Goal: Transaction & Acquisition: Purchase product/service

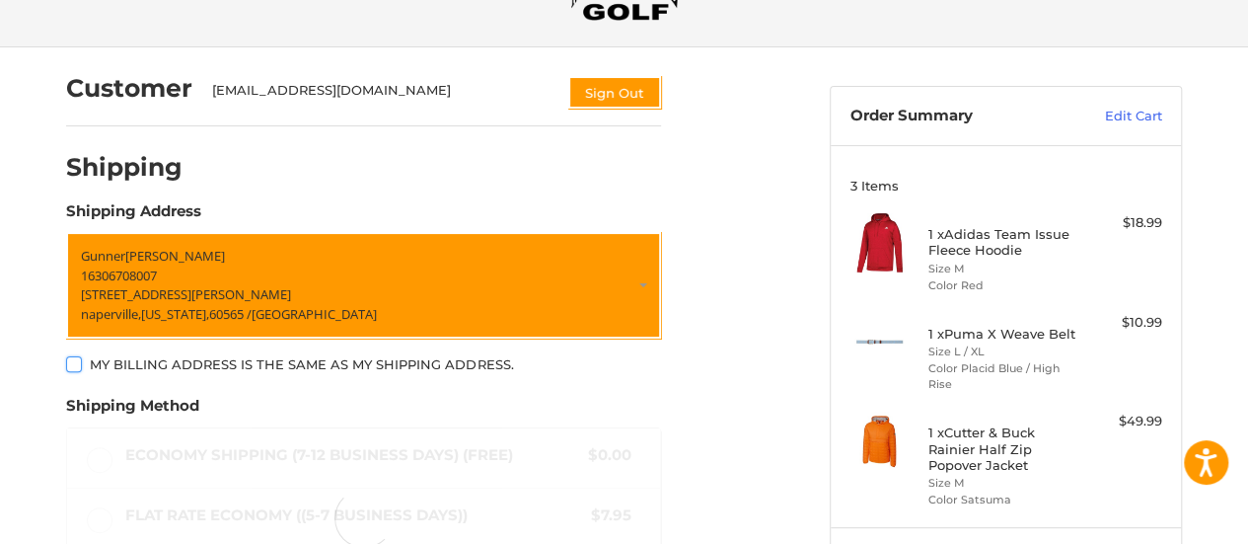
scroll to position [128, 0]
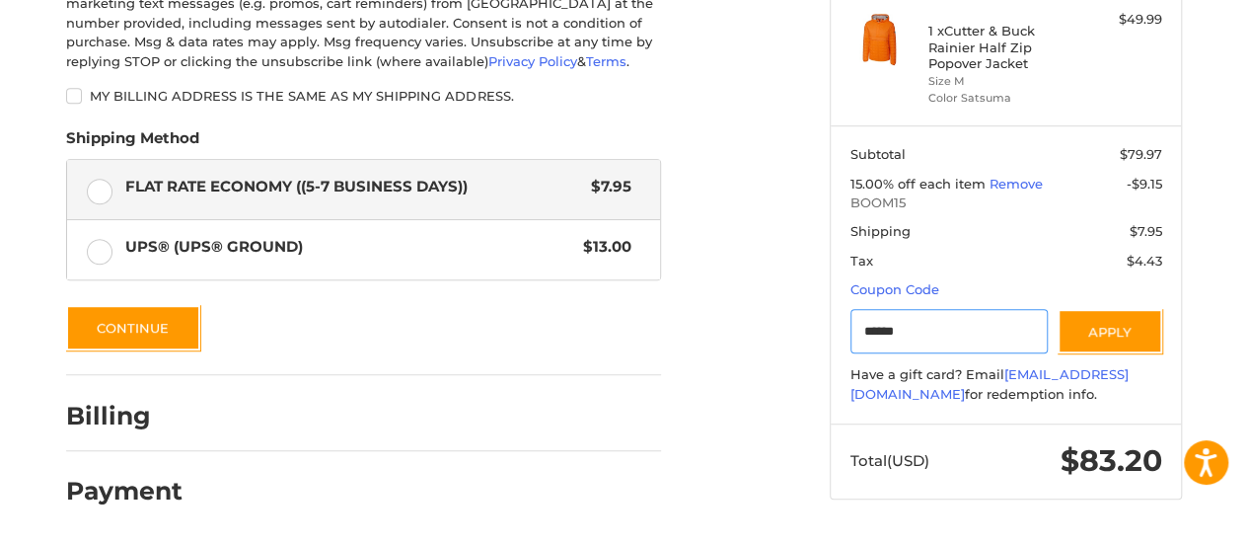
scroll to position [514, 0]
type input "******"
click at [815, 543] on div at bounding box center [624, 544] width 1248 height 0
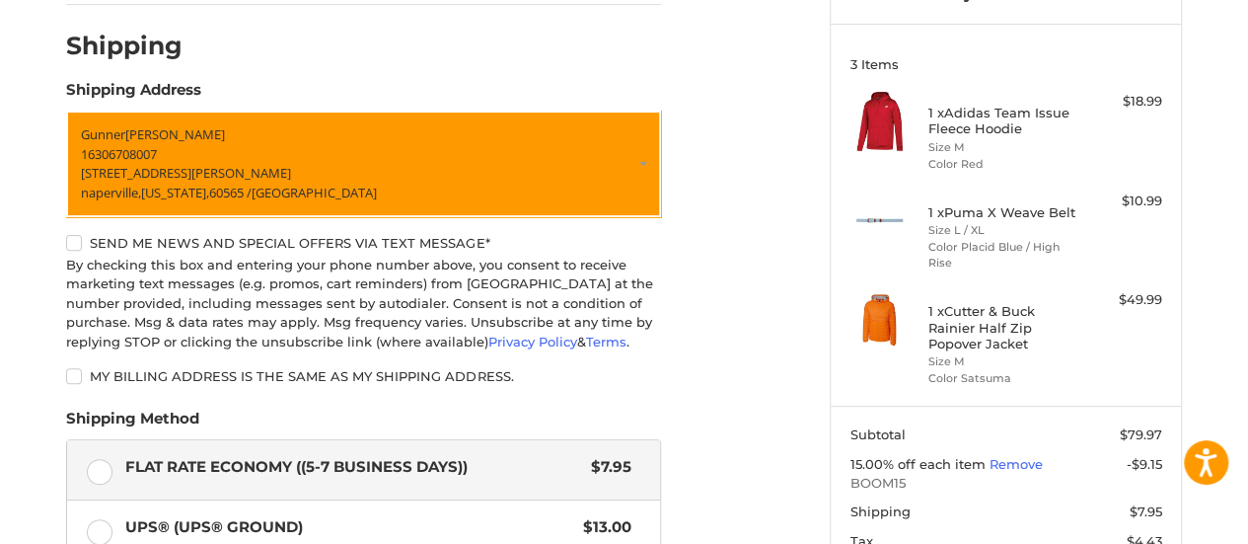
scroll to position [233, 0]
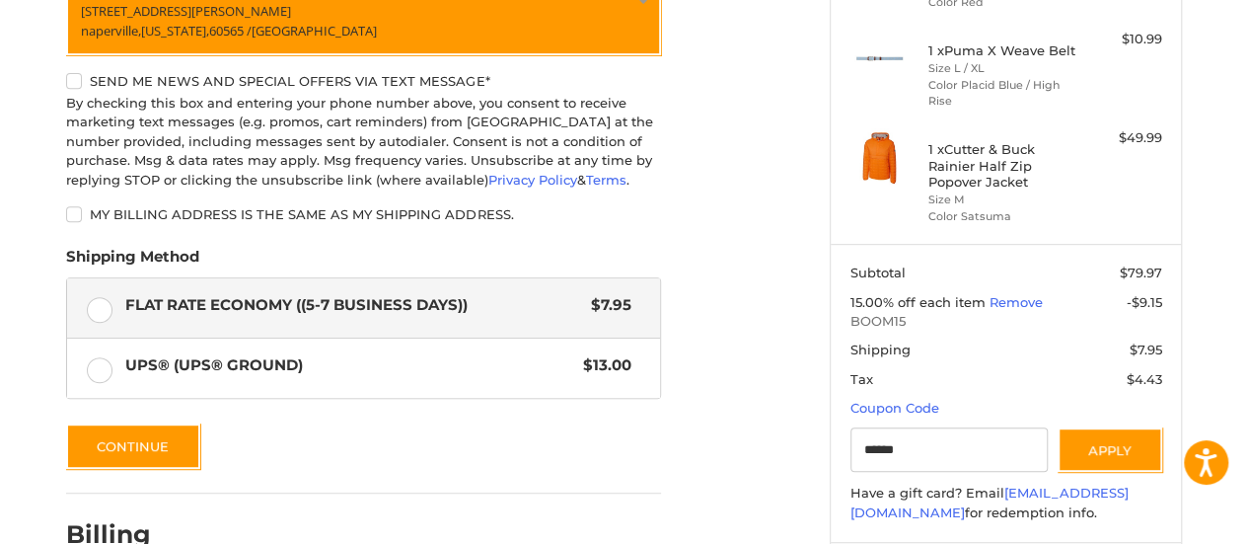
scroll to position [404, 0]
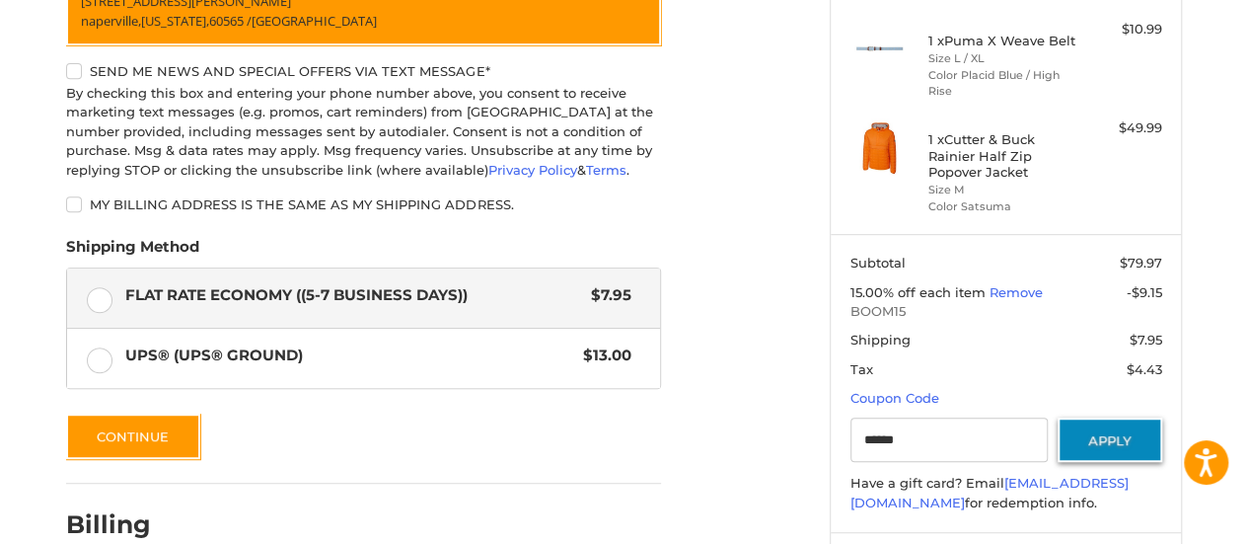
click at [1103, 433] on button "Apply" at bounding box center [1110, 439] width 105 height 44
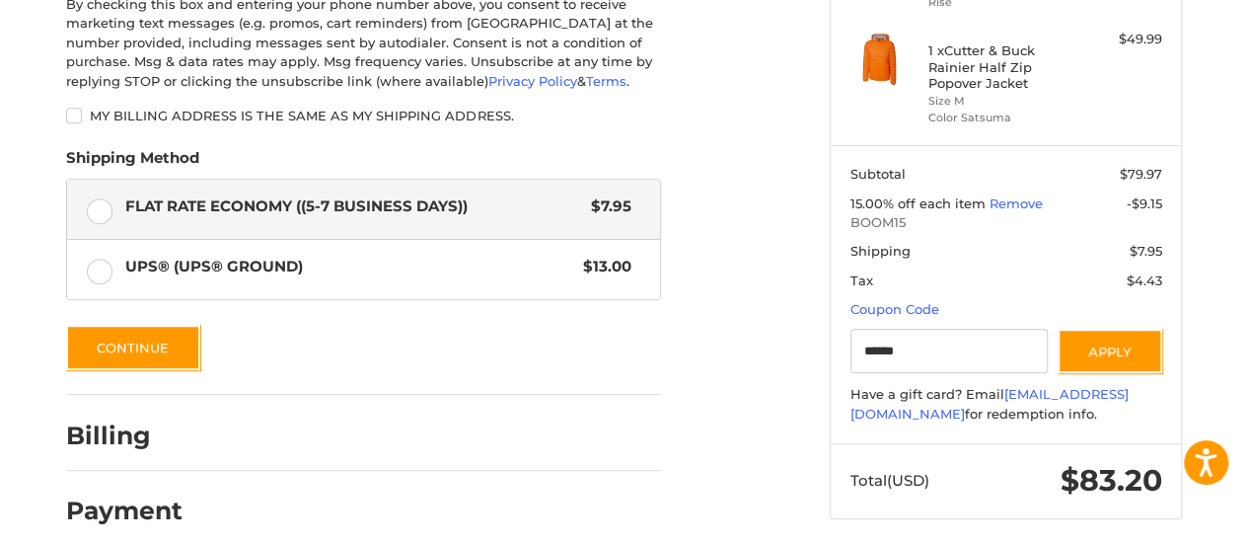
scroll to position [488, 0]
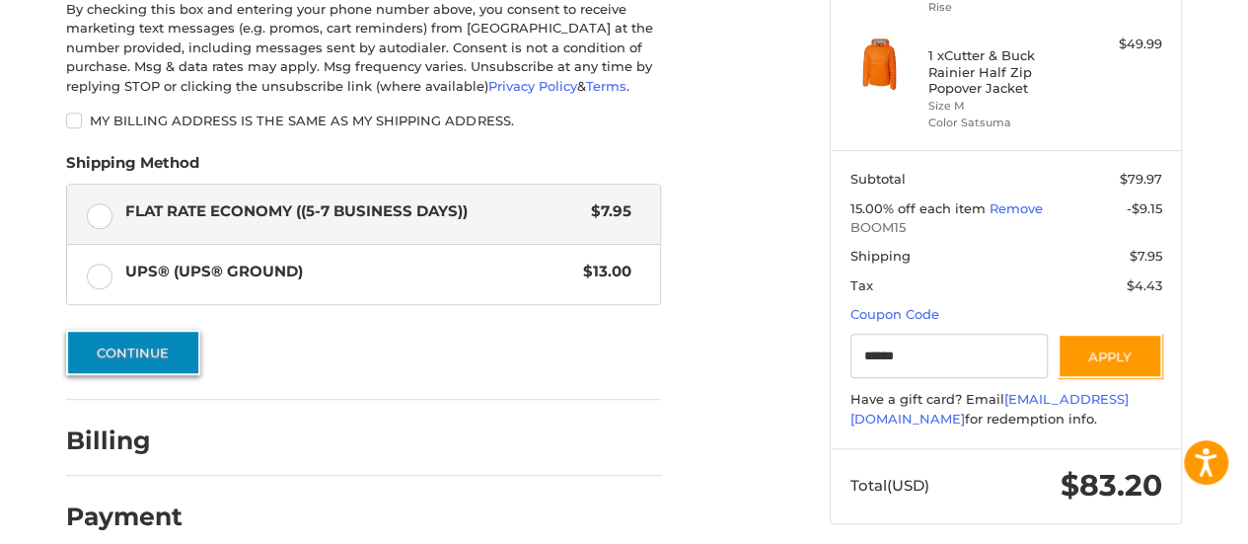
click at [131, 352] on button "Continue" at bounding box center [133, 352] width 134 height 45
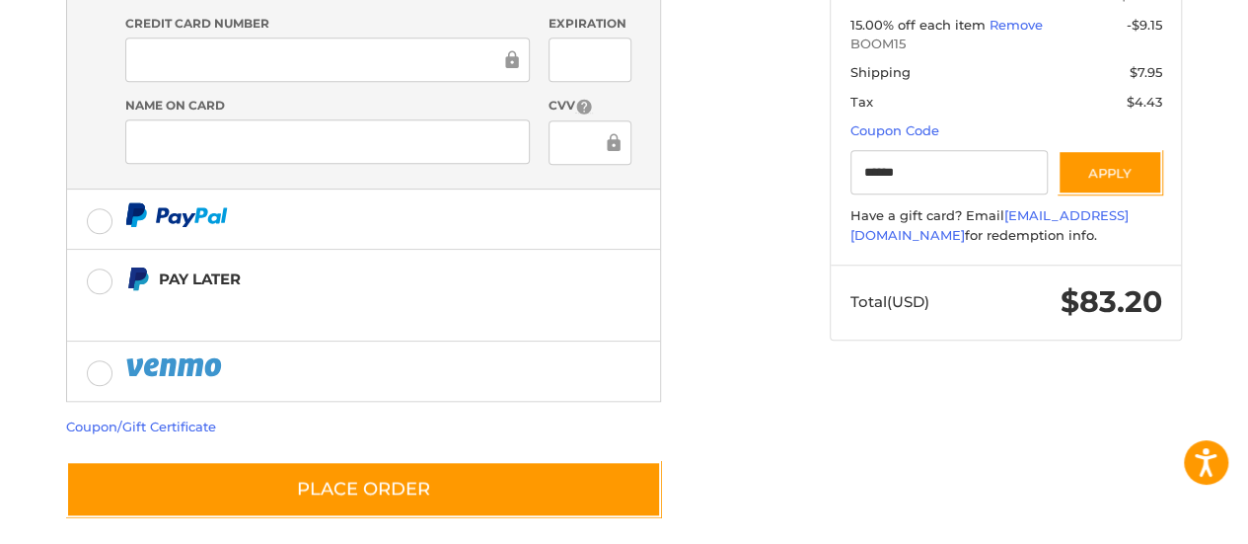
scroll to position [680, 0]
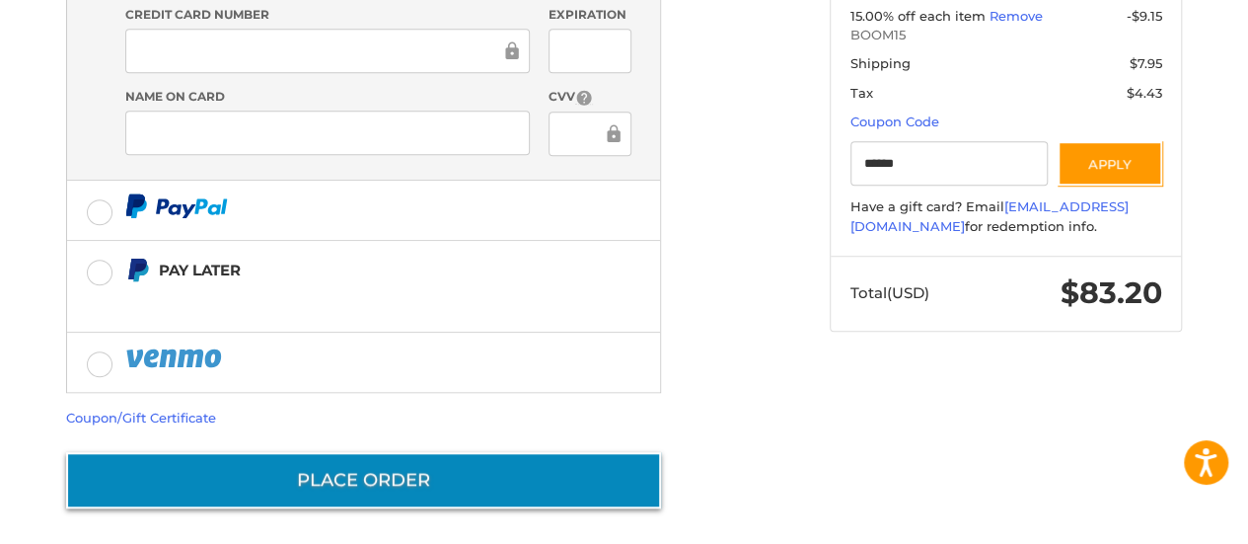
click at [349, 477] on button "Place Order" at bounding box center [363, 480] width 595 height 56
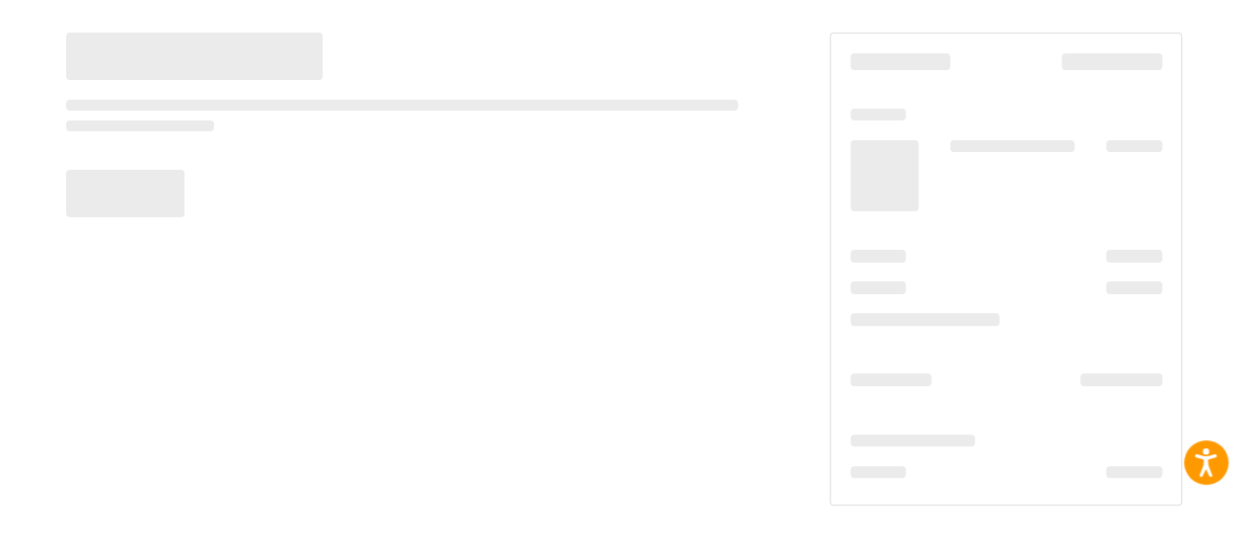
scroll to position [164, 0]
